Goal: Information Seeking & Learning: Learn about a topic

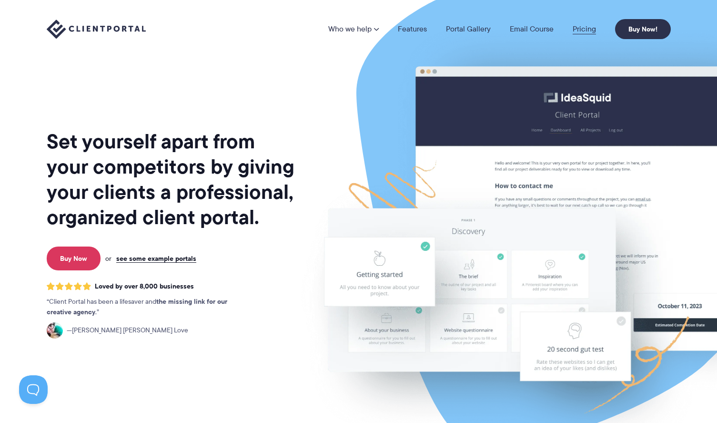
click at [586, 28] on link "Pricing" at bounding box center [584, 29] width 23 height 8
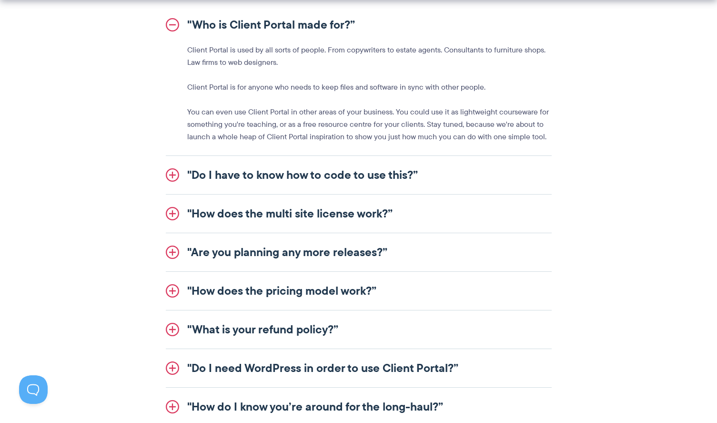
scroll to position [1144, 0]
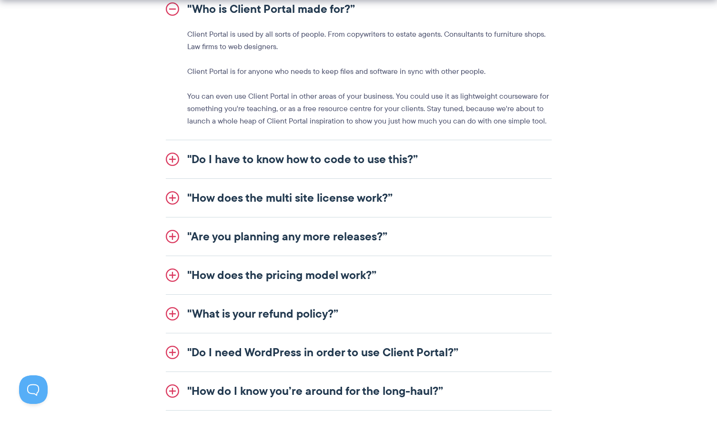
click at [325, 349] on link ""Do I need WordPress in order to use Client Portal?”" at bounding box center [359, 352] width 386 height 38
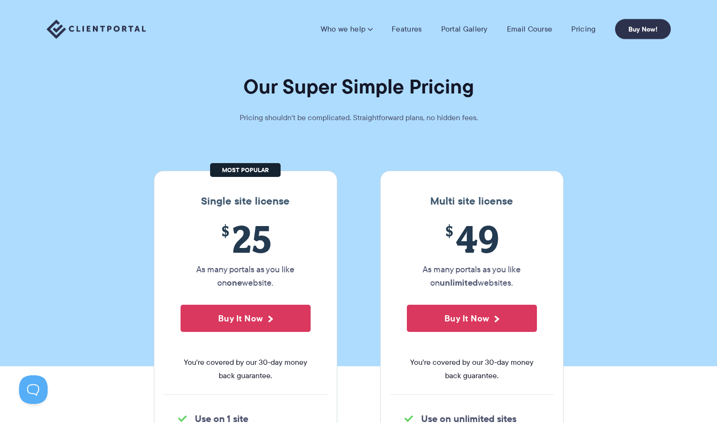
scroll to position [0, 0]
click at [408, 28] on link "Features" at bounding box center [407, 29] width 30 height 10
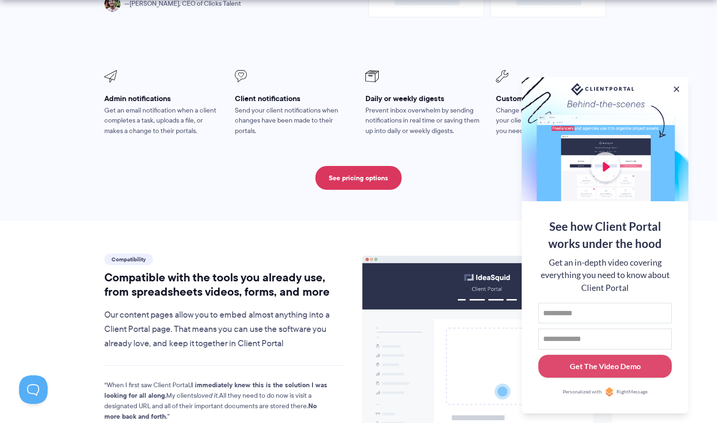
scroll to position [894, 0]
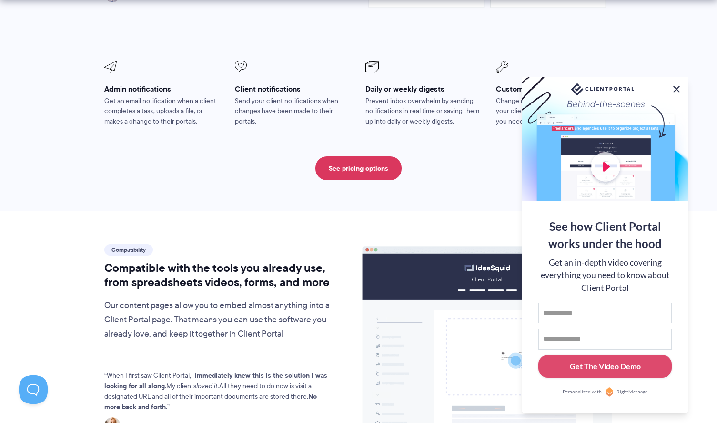
click at [678, 89] on button at bounding box center [676, 88] width 11 height 11
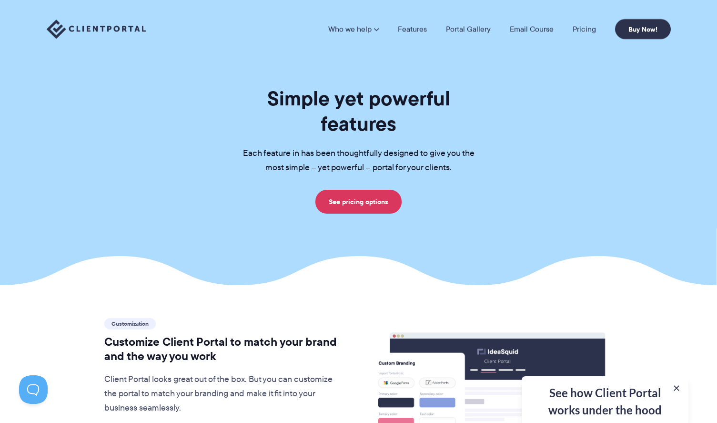
scroll to position [0, 0]
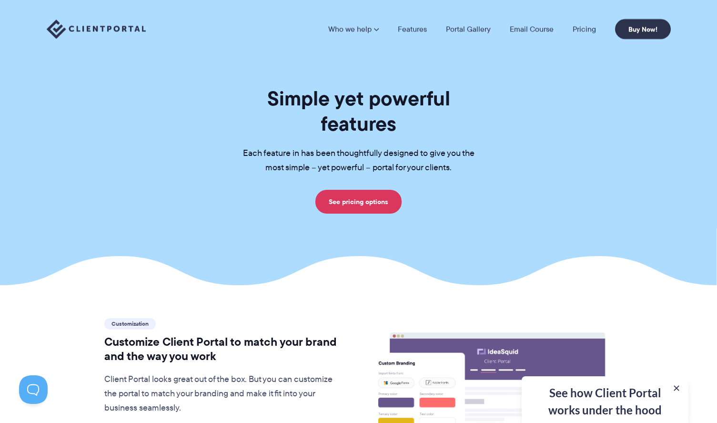
click at [112, 31] on img at bounding box center [96, 30] width 99 height 20
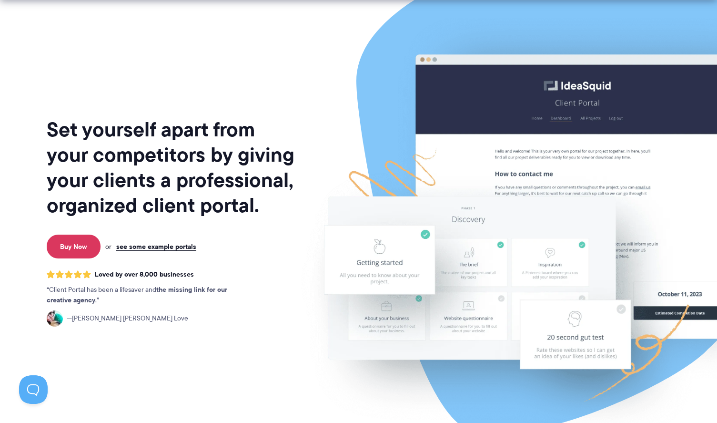
scroll to position [13, 0]
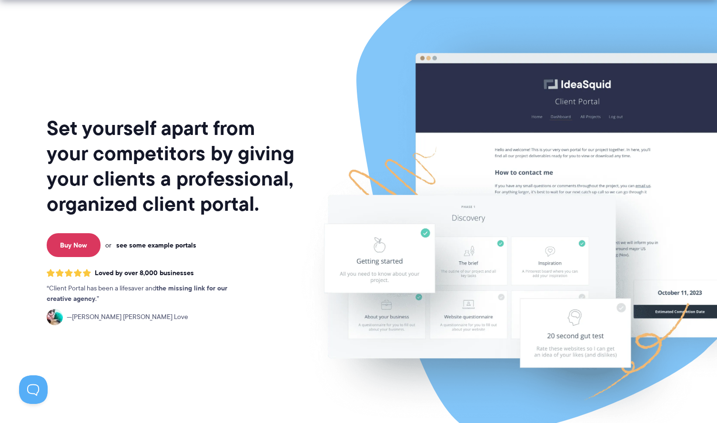
click at [170, 246] on link "see some example portals" at bounding box center [156, 245] width 80 height 9
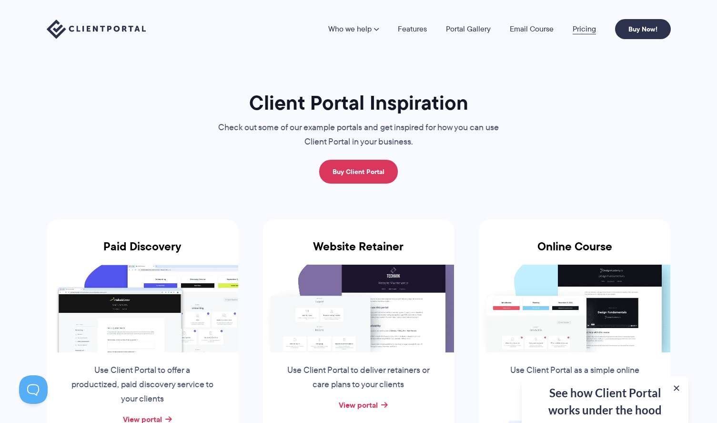
click at [588, 30] on link "Pricing" at bounding box center [584, 29] width 23 height 8
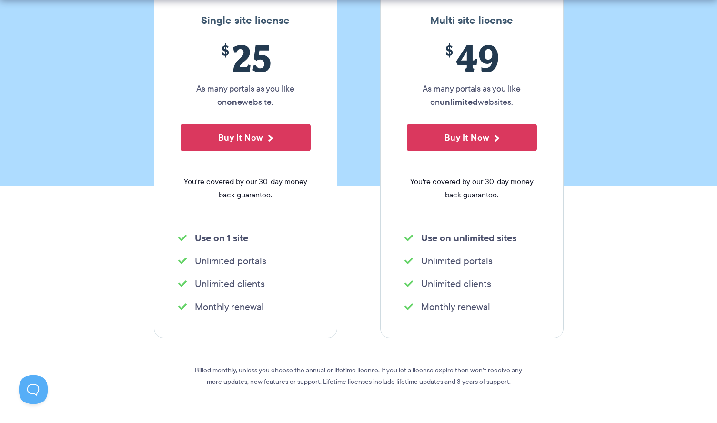
scroll to position [182, 0]
